Goal: Task Accomplishment & Management: Manage account settings

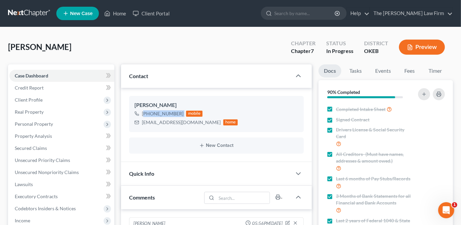
scroll to position [587, 0]
click at [123, 13] on link "Home" at bounding box center [115, 13] width 28 height 12
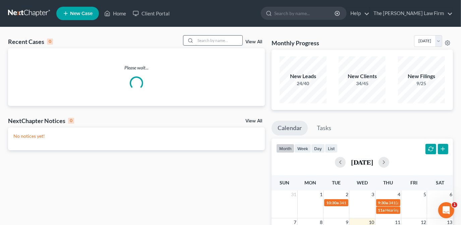
click at [235, 41] on input "search" at bounding box center [218, 41] width 47 height 10
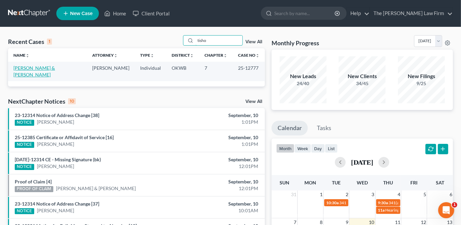
type input "tisho"
click at [55, 68] on link "[PERSON_NAME] & [PERSON_NAME]" at bounding box center [34, 71] width 42 height 12
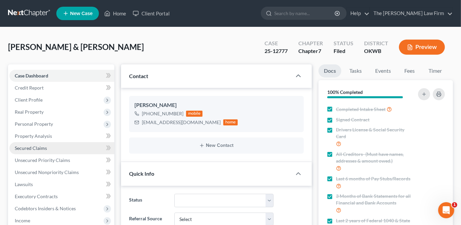
scroll to position [417, 0]
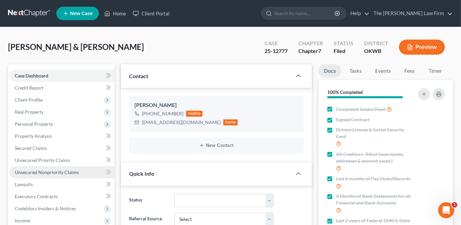
click at [48, 171] on span "Unsecured Nonpriority Claims" at bounding box center [47, 172] width 64 height 6
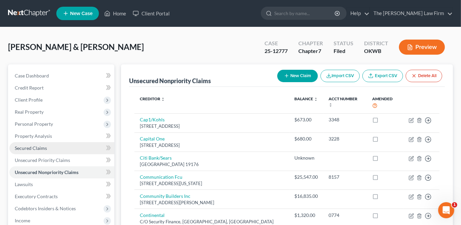
click at [49, 152] on link "Secured Claims" at bounding box center [61, 148] width 105 height 12
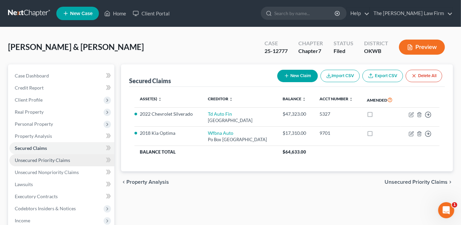
click at [64, 160] on span "Unsecured Priority Claims" at bounding box center [42, 160] width 55 height 6
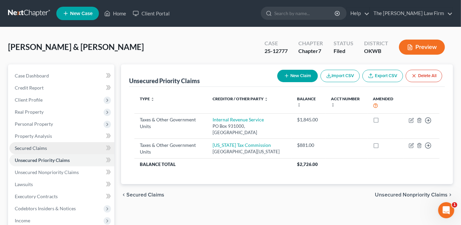
click at [66, 146] on link "Secured Claims" at bounding box center [61, 148] width 105 height 12
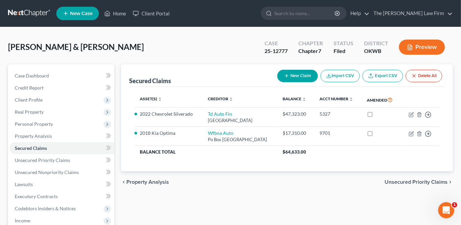
click at [271, 162] on div "Asset(s) expand_more expand_less unfold_more Creditor expand_more expand_less u…" at bounding box center [287, 129] width 316 height 85
click at [57, 137] on link "Property Analysis" at bounding box center [61, 136] width 105 height 12
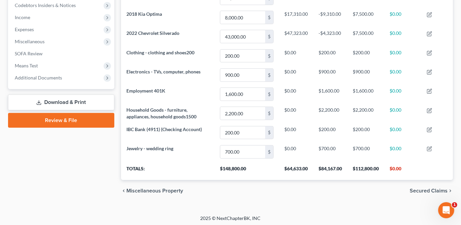
scroll to position [51, 0]
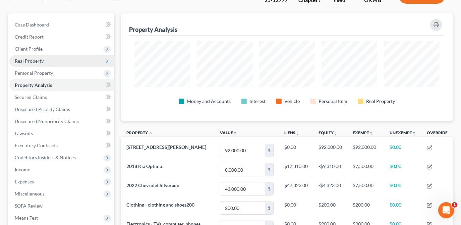
click at [33, 61] on span "Real Property" at bounding box center [29, 61] width 29 height 6
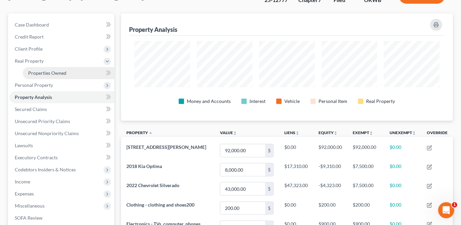
click at [52, 73] on span "Properties Owned" at bounding box center [47, 73] width 38 height 6
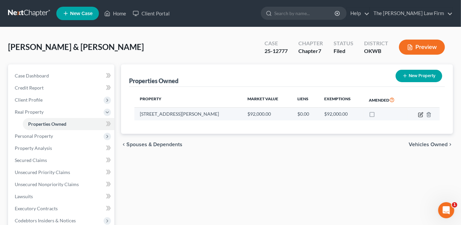
click at [421, 116] on icon "button" at bounding box center [420, 114] width 5 height 5
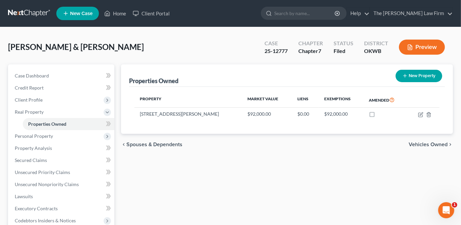
select select "37"
select select "0"
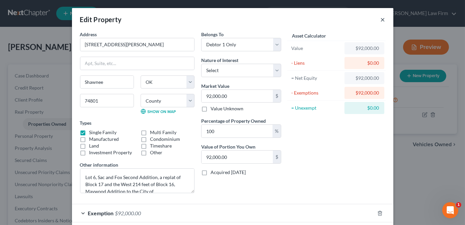
click at [381, 19] on button "×" at bounding box center [383, 19] width 5 height 8
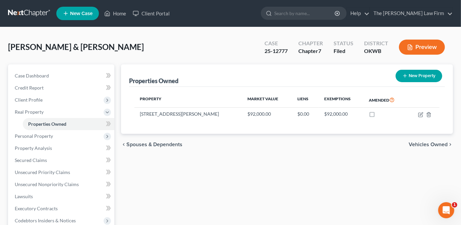
click at [245, 155] on div "Properties Owned New Property Property Market Value Liens Exemptions Amended [S…" at bounding box center [287, 203] width 338 height 278
click at [203, 47] on div "[PERSON_NAME] & [PERSON_NAME] Upgraded Case 25-12777 Chapter Chapter 7 Status F…" at bounding box center [230, 49] width 445 height 29
click at [210, 159] on div "Properties Owned New Property Property Market Value Liens Exemptions Amended [S…" at bounding box center [287, 203] width 338 height 278
click at [73, 73] on link "Case Dashboard" at bounding box center [61, 76] width 105 height 12
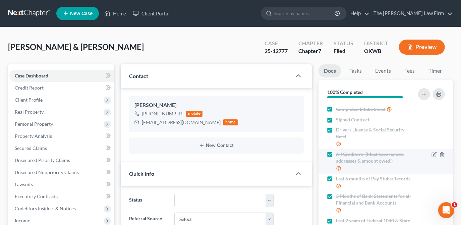
scroll to position [417, 0]
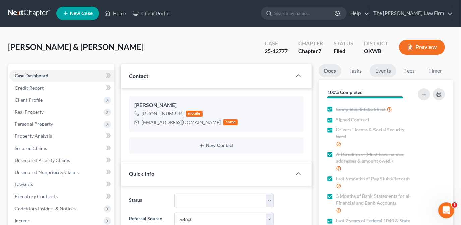
click at [389, 74] on link "Events" at bounding box center [383, 70] width 26 height 13
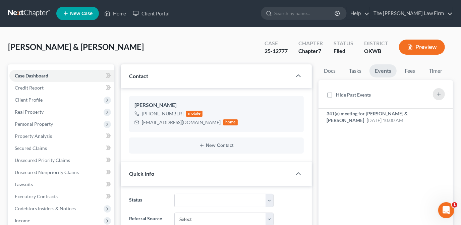
scroll to position [0, 0]
click at [382, 109] on li "341(a) meeting for [PERSON_NAME] & [PERSON_NAME] [DATE] 10:00 AM Notice of Chap…" at bounding box center [385, 117] width 134 height 17
click at [376, 119] on span "[DATE] 10:00 AM" at bounding box center [385, 120] width 37 height 6
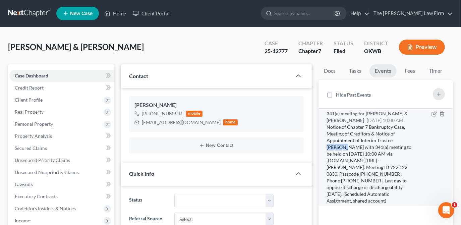
drag, startPoint x: 410, startPoint y: 140, endPoint x: 394, endPoint y: 140, distance: 15.8
click at [394, 140] on div "Notice of Chapter 7 Bankruptcy Case, Meeting of Creditors & Notice of Appointme…" at bounding box center [369, 164] width 87 height 80
copy div "[PERSON_NAME]"
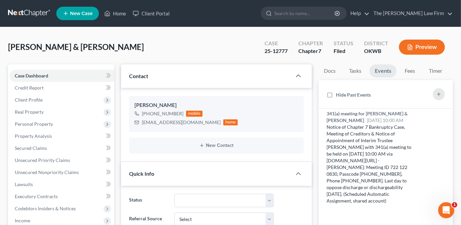
click at [243, 48] on div "[PERSON_NAME] & [PERSON_NAME] Upgraded Case 25-12777 Chapter Chapter 7 Status F…" at bounding box center [230, 49] width 445 height 29
